Goal: Contribute content

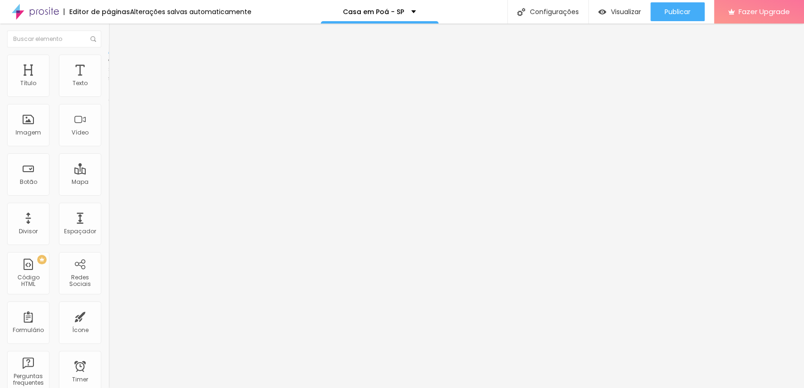
click at [108, 64] on img at bounding box center [112, 68] width 8 height 8
drag, startPoint x: 48, startPoint y: 127, endPoint x: 0, endPoint y: 129, distance: 48.5
click at [108, 129] on div "0 px Espaçamento Interno ID Html localizacao Classes Html Visível nos dispositi…" at bounding box center [162, 204] width 108 height 263
click at [108, 239] on input "text" at bounding box center [164, 243] width 113 height 9
click at [688, 10] on span "Publicar" at bounding box center [677, 12] width 26 height 8
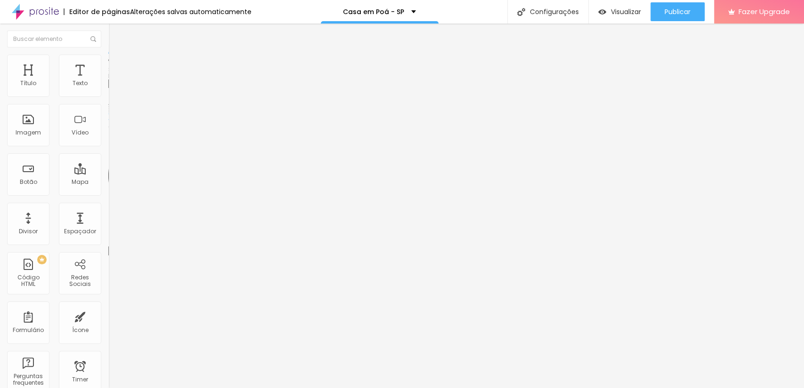
click at [117, 66] on span "Avançado" at bounding box center [132, 70] width 31 height 8
click at [108, 357] on input "localizacao" at bounding box center [164, 361] width 113 height 9
drag, startPoint x: 58, startPoint y: 166, endPoint x: 0, endPoint y: 165, distance: 57.9
click at [108, 165] on div "10 Espaço de cima 10 Espaço de baixo Localização Avançada ID Html localizacao C…" at bounding box center [162, 276] width 108 height 407
click at [108, 64] on li "Avançado" at bounding box center [162, 68] width 108 height 9
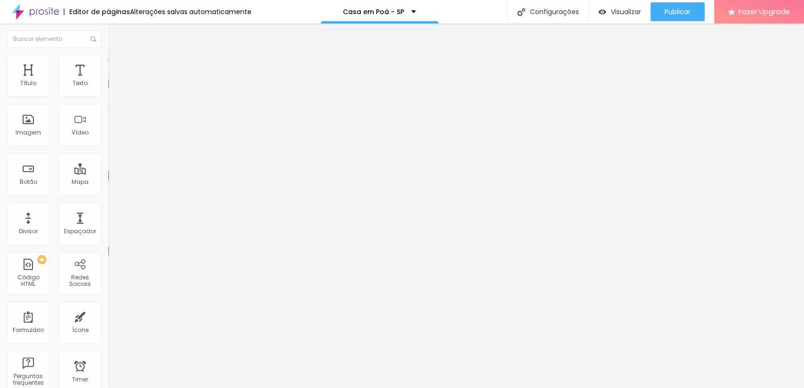
click at [108, 64] on li "Avançado" at bounding box center [162, 68] width 108 height 9
click at [117, 66] on span "Avançado" at bounding box center [132, 70] width 31 height 8
click at [672, 2] on div "Publicar" at bounding box center [677, 11] width 26 height 19
